Goal: Task Accomplishment & Management: Use online tool/utility

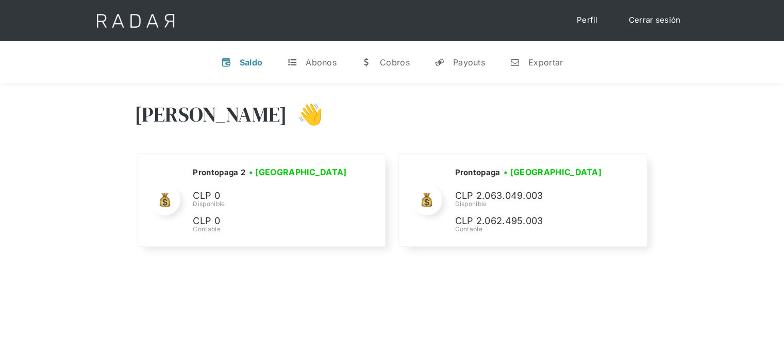
select select "prontopaga"
click at [544, 63] on div "Exportar" at bounding box center [545, 62] width 35 height 10
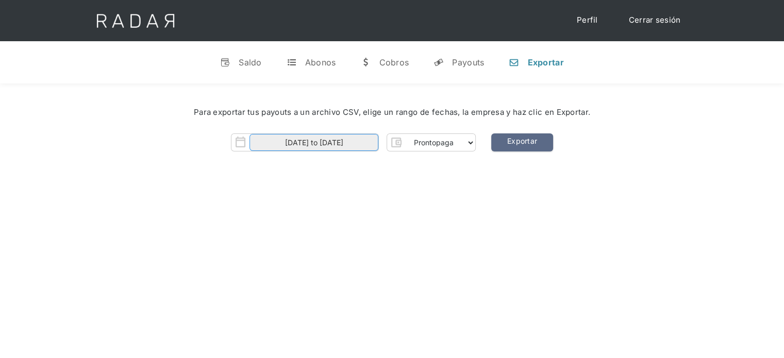
click at [376, 136] on input "[DATE] to [DATE]" at bounding box center [314, 142] width 129 height 17
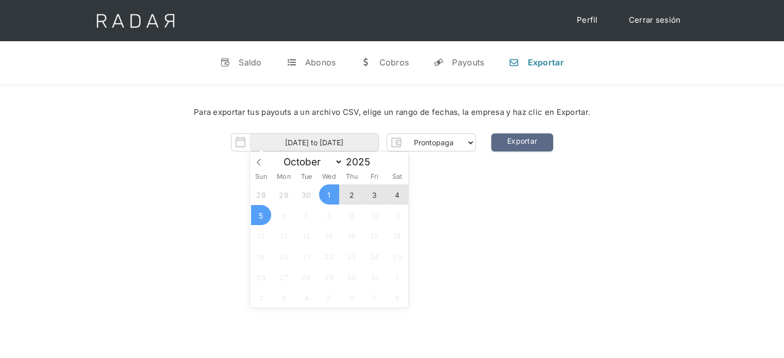
click at [256, 221] on span "5" at bounding box center [261, 215] width 20 height 20
type input "[DATE]"
click at [543, 142] on link "Exportar" at bounding box center [522, 143] width 62 height 18
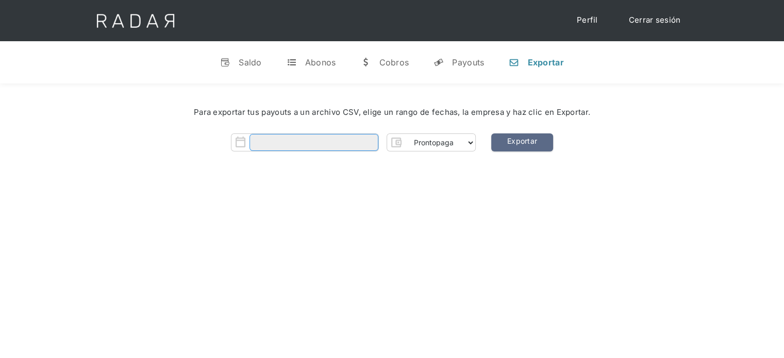
click at [293, 146] on input "Form" at bounding box center [314, 142] width 129 height 17
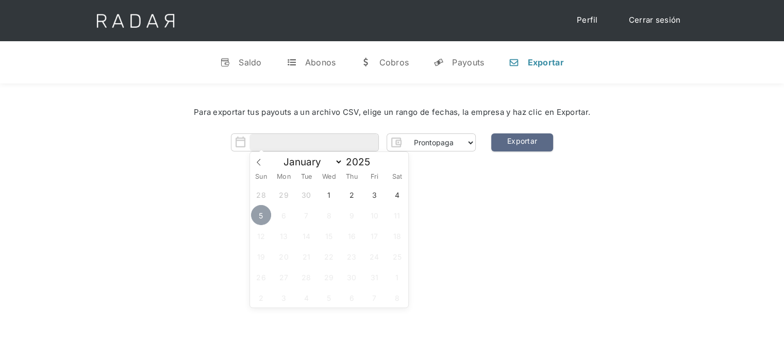
click at [260, 217] on span "5" at bounding box center [261, 215] width 20 height 20
type input "[DATE]"
click at [462, 214] on div "[PERSON_NAME] 👋 Cargando tus cuentas... Nombre de la empresa • [GEOGRAPHIC_DATA…" at bounding box center [392, 263] width 784 height 358
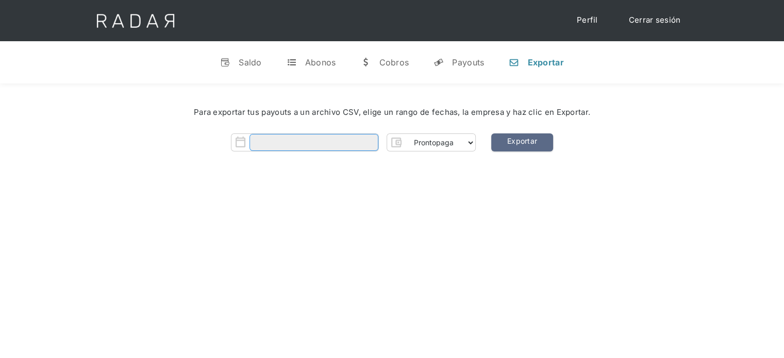
click at [308, 145] on input "Form" at bounding box center [314, 142] width 129 height 17
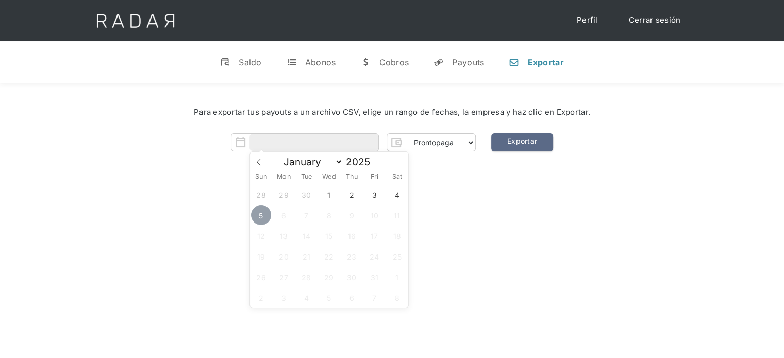
click at [263, 211] on span "5" at bounding box center [261, 215] width 20 height 20
type input "[DATE]"
click at [263, 211] on span "5" at bounding box center [261, 215] width 20 height 20
click at [536, 139] on link "Exportar" at bounding box center [522, 143] width 62 height 18
